Goal: Task Accomplishment & Management: Manage account settings

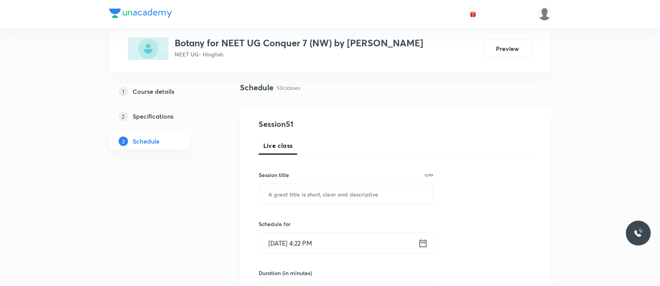
scroll to position [50, 0]
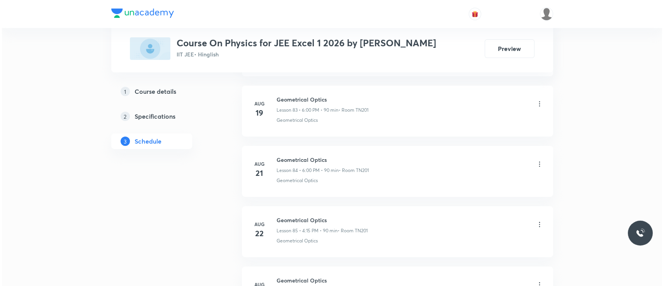
scroll to position [5891, 0]
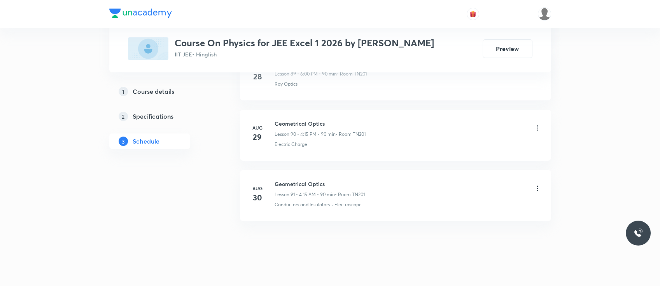
click at [538, 186] on icon at bounding box center [537, 188] width 1 height 5
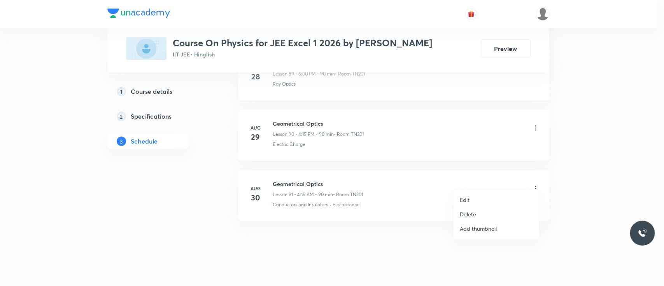
click at [476, 199] on li "Edit" at bounding box center [496, 200] width 85 height 14
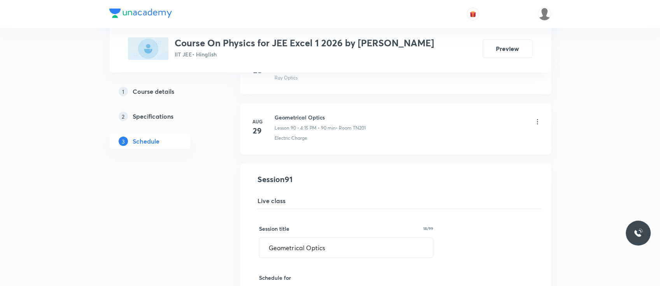
scroll to position [5494, 0]
click at [403, 126] on div "Geometrical Optics Lesson 90 • 4:15 PM • 90 min • Room TN201 Electric Charge" at bounding box center [408, 130] width 267 height 28
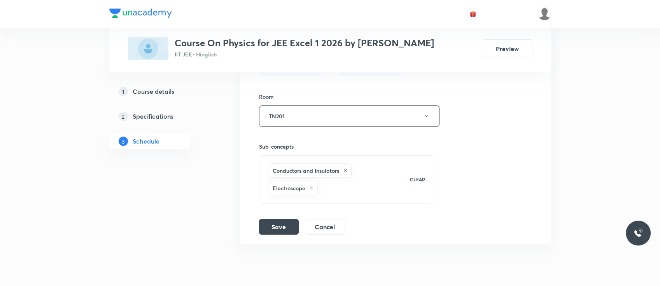
scroll to position [5826, 0]
click at [417, 176] on p "CLEAR" at bounding box center [417, 179] width 15 height 7
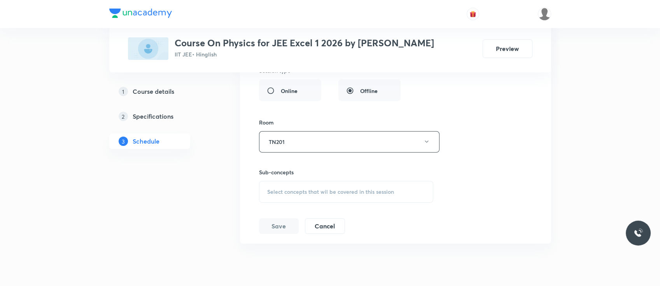
scroll to position [5823, 0]
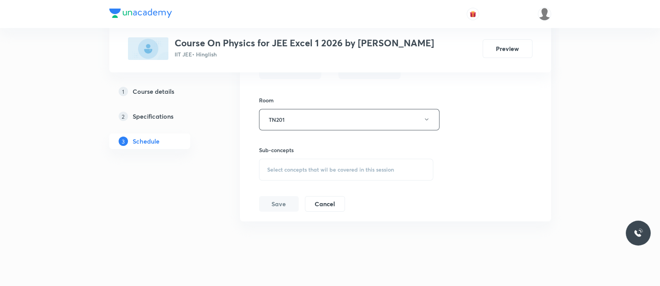
click at [168, 115] on h5 "Specifications" at bounding box center [153, 116] width 41 height 9
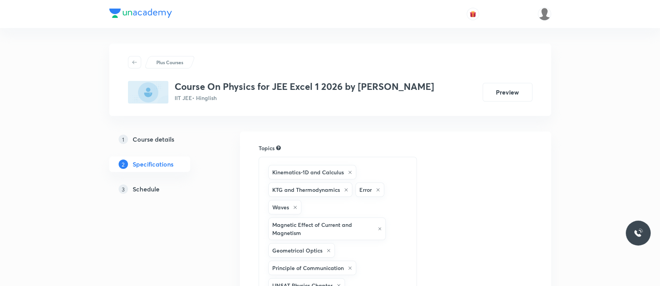
click at [146, 188] on h5 "Schedule" at bounding box center [146, 188] width 27 height 9
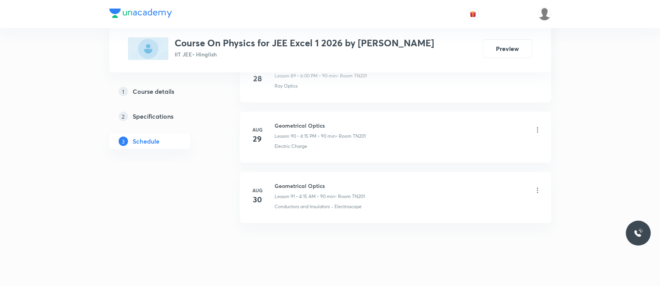
scroll to position [5823, 0]
click at [536, 185] on div at bounding box center [538, 189] width 8 height 9
click at [538, 185] on icon at bounding box center [538, 189] width 8 height 8
click at [537, 186] on icon at bounding box center [537, 188] width 1 height 5
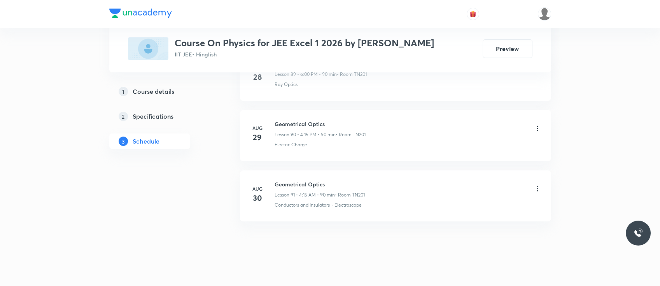
click at [539, 185] on icon at bounding box center [538, 189] width 8 height 8
click at [538, 185] on icon at bounding box center [538, 189] width 8 height 8
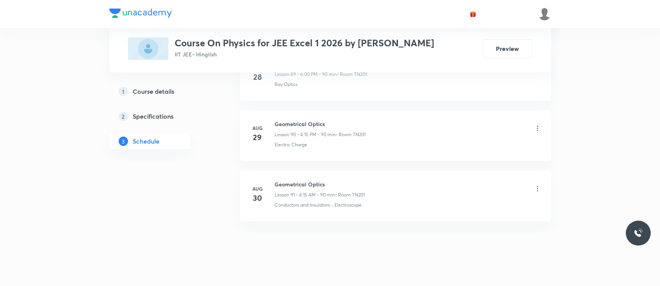
click at [538, 185] on icon at bounding box center [538, 189] width 8 height 8
click at [535, 185] on icon at bounding box center [538, 189] width 8 height 8
click at [538, 186] on icon at bounding box center [537, 188] width 1 height 5
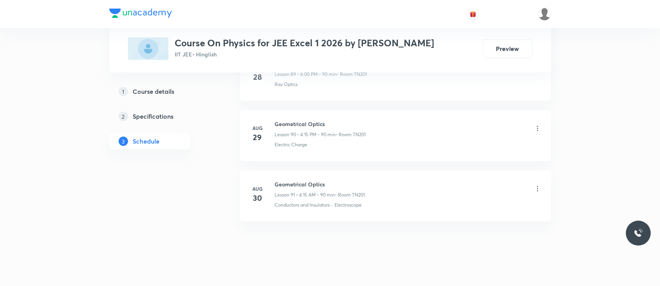
click at [538, 185] on icon at bounding box center [538, 189] width 8 height 8
drag, startPoint x: 540, startPoint y: 179, endPoint x: 535, endPoint y: 179, distance: 5.1
click at [535, 185] on icon at bounding box center [538, 189] width 8 height 8
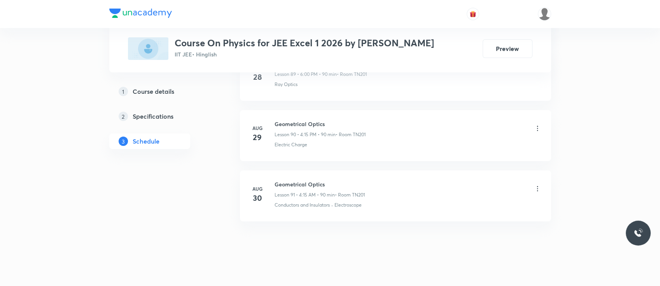
click at [535, 185] on icon at bounding box center [538, 189] width 8 height 8
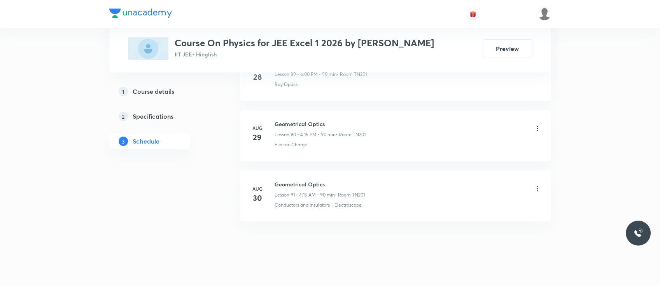
click at [403, 185] on div "Geometrical Optics Lesson 91 • 4:15 AM • 90 min • Room TN201" at bounding box center [408, 189] width 267 height 18
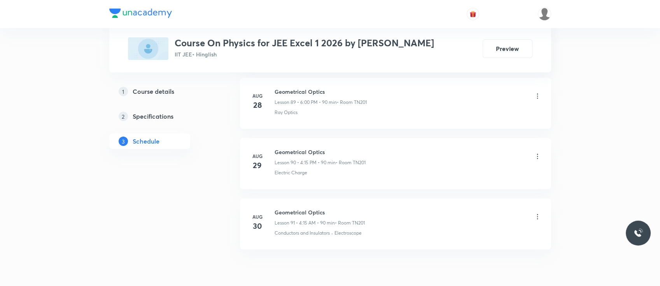
scroll to position [5798, 0]
click at [540, 210] on icon at bounding box center [538, 214] width 8 height 8
click at [538, 210] on icon at bounding box center [538, 214] width 8 height 8
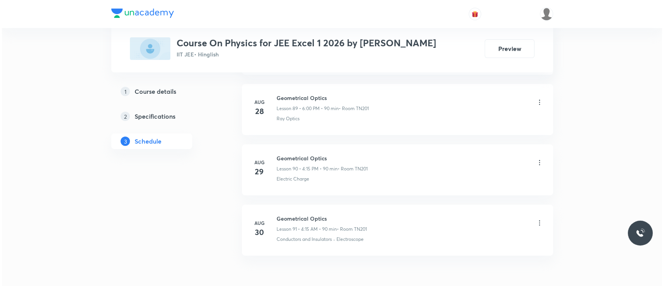
scroll to position [5855, 0]
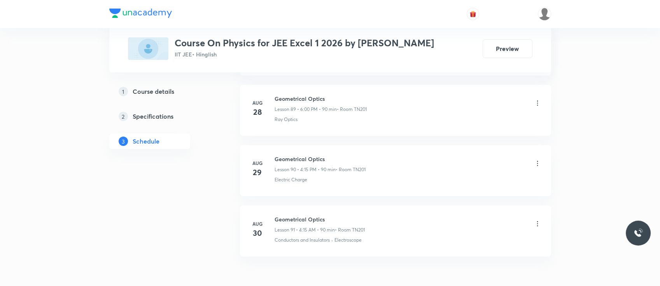
click at [537, 220] on icon at bounding box center [538, 224] width 8 height 8
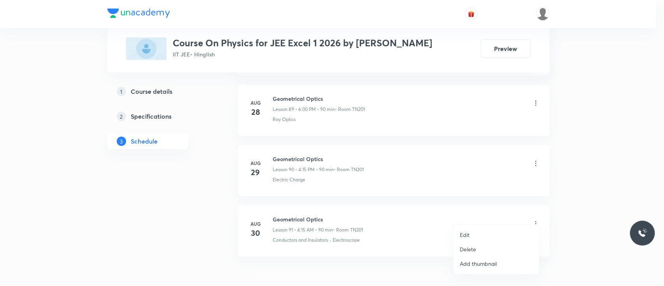
click at [472, 234] on li "Edit" at bounding box center [496, 235] width 85 height 14
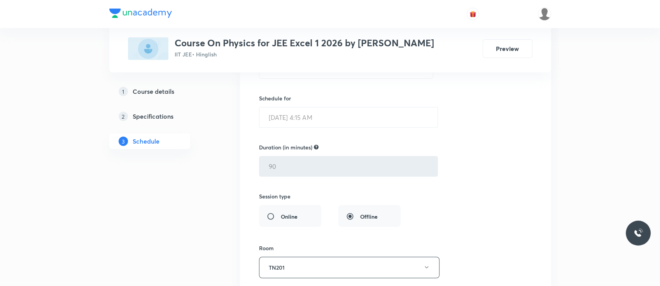
scroll to position [5683, 0]
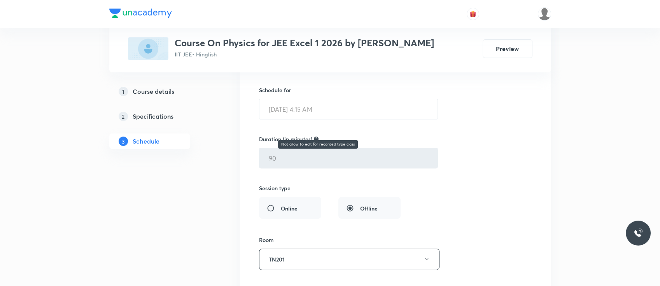
click at [317, 137] on icon at bounding box center [316, 139] width 5 height 5
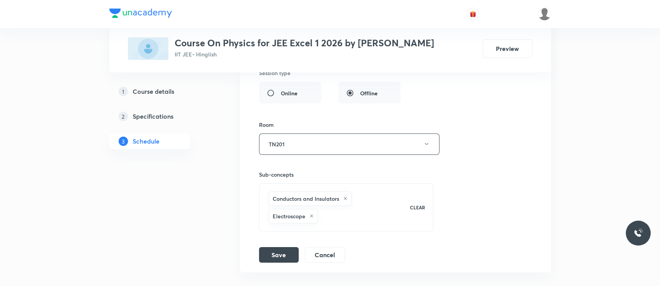
scroll to position [5798, 0]
click at [156, 146] on div "3 Schedule" at bounding box center [149, 141] width 81 height 16
click at [482, 212] on div "Session title 18/99 Geometrical Optics ​ Schedule for [DATE] 4:15 AM ​ Duration…" at bounding box center [395, 85] width 273 height 356
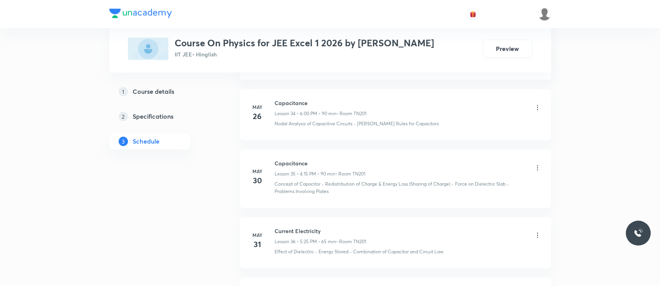
scroll to position [1850, 0]
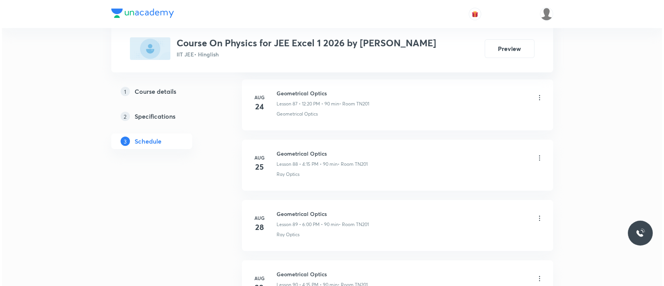
scroll to position [5891, 0]
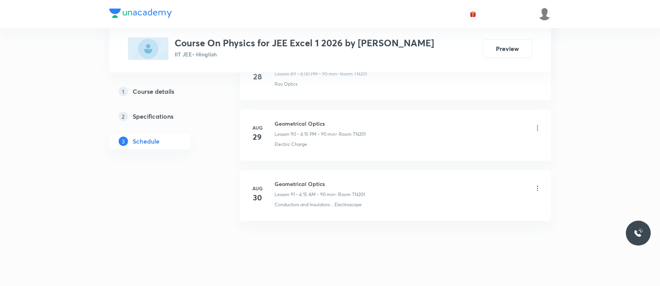
click at [538, 184] on icon at bounding box center [538, 188] width 8 height 8
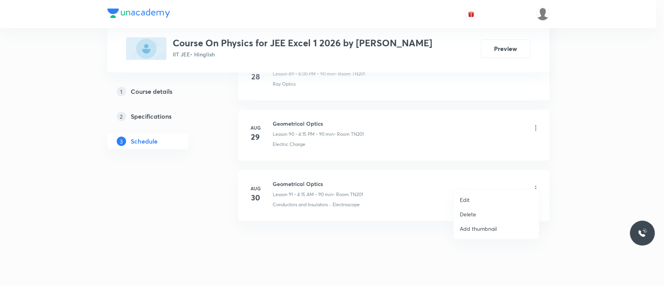
click at [463, 198] on p "Edit" at bounding box center [465, 200] width 10 height 8
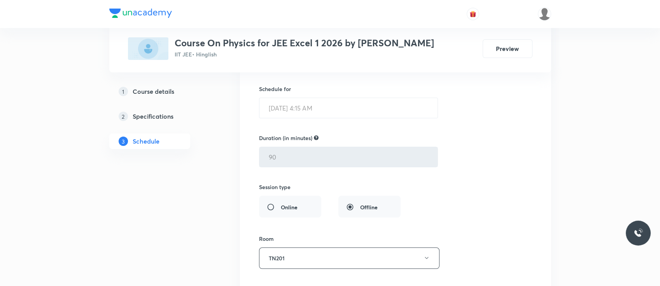
scroll to position [5681, 0]
click at [159, 89] on h5 "Course details" at bounding box center [154, 91] width 42 height 9
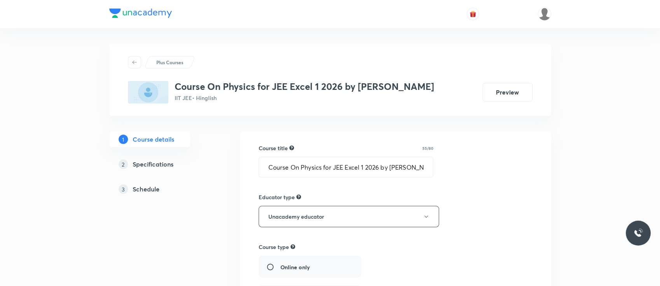
click at [142, 191] on h5 "Schedule" at bounding box center [146, 188] width 27 height 9
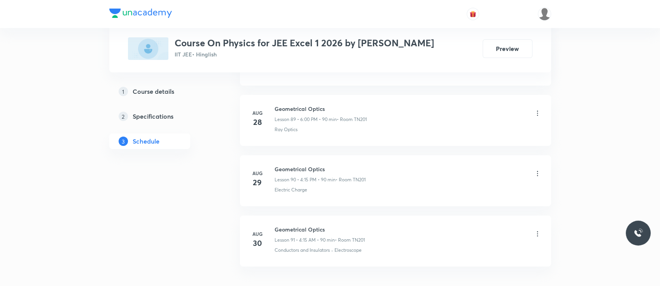
scroll to position [5832, 0]
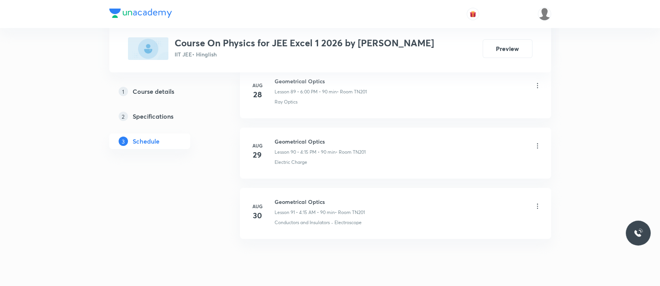
click at [537, 202] on icon at bounding box center [538, 206] width 8 height 8
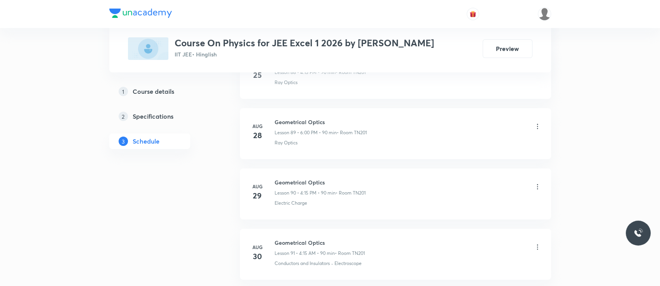
click at [539, 243] on icon at bounding box center [538, 247] width 8 height 8
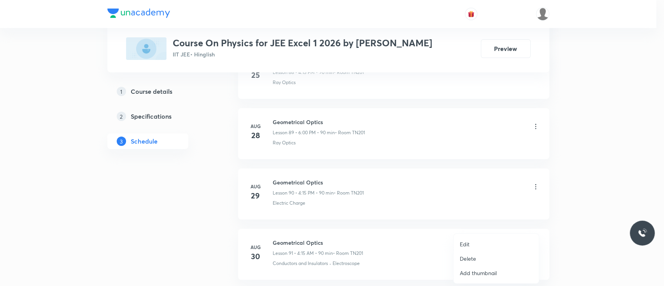
click at [478, 247] on li "Edit" at bounding box center [496, 244] width 85 height 14
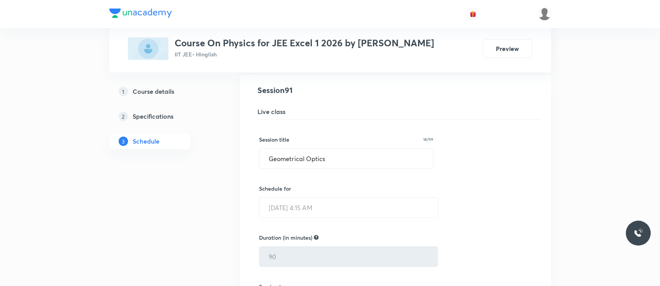
scroll to position [5586, 0]
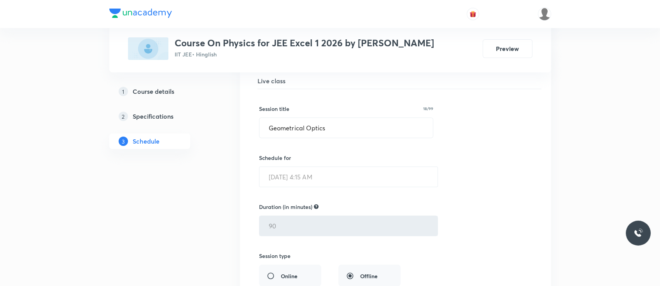
scroll to position [5619, 0]
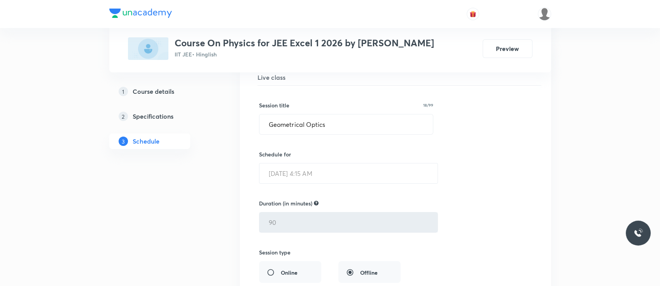
click at [450, 172] on div "Session title 18/99 Geometrical Optics ​ Schedule for Aug 30, 2025, 4:15 AM ​ D…" at bounding box center [395, 264] width 273 height 356
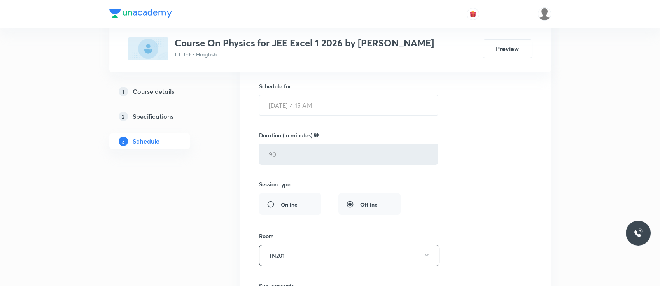
scroll to position [5849, 0]
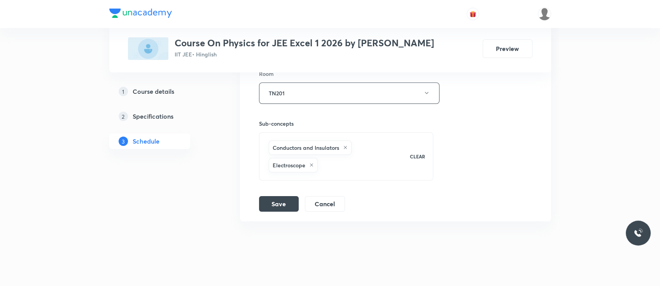
click at [438, 189] on div "Session title 18/99 Geometrical Optics ​ Schedule for Aug 30, 2025, 4:15 AM ​ D…" at bounding box center [395, 33] width 273 height 356
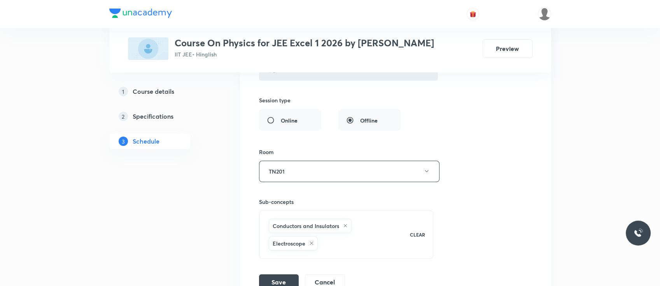
click at [170, 98] on link "1 Course details" at bounding box center [162, 92] width 106 height 16
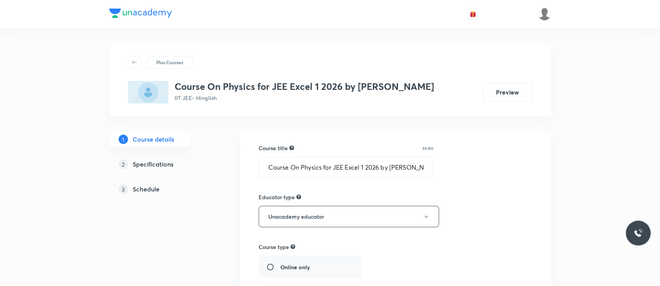
click at [162, 187] on div "3 Schedule" at bounding box center [164, 188] width 90 height 9
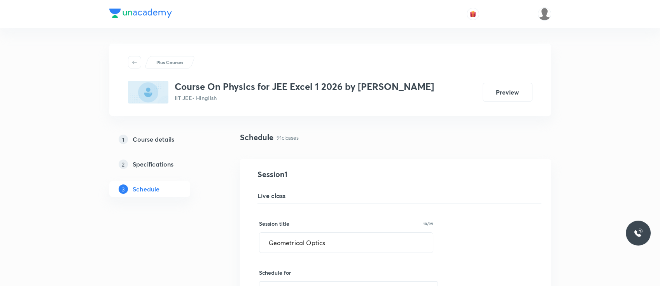
click at [153, 167] on h5 "Specifications" at bounding box center [153, 163] width 41 height 9
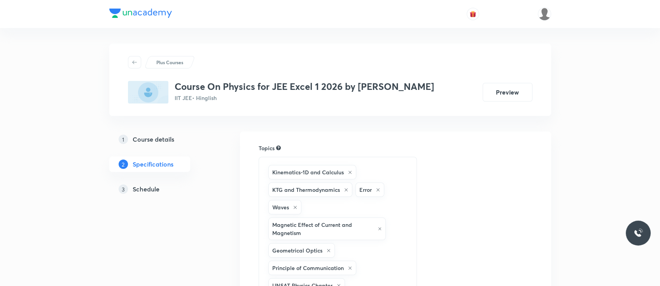
click at [146, 134] on link "1 Course details" at bounding box center [162, 139] width 106 height 16
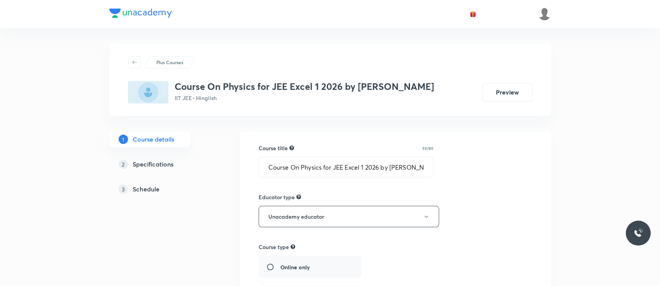
click at [163, 189] on div "3 Schedule" at bounding box center [164, 188] width 90 height 9
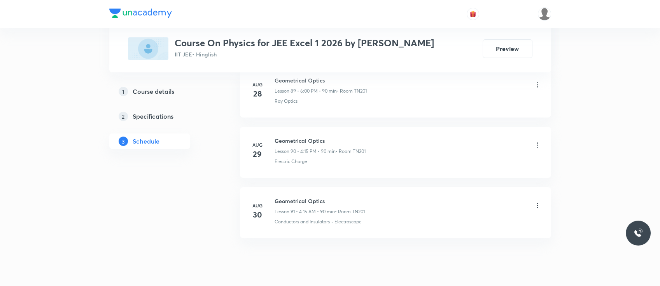
scroll to position [5849, 0]
